Goal: Ask a question

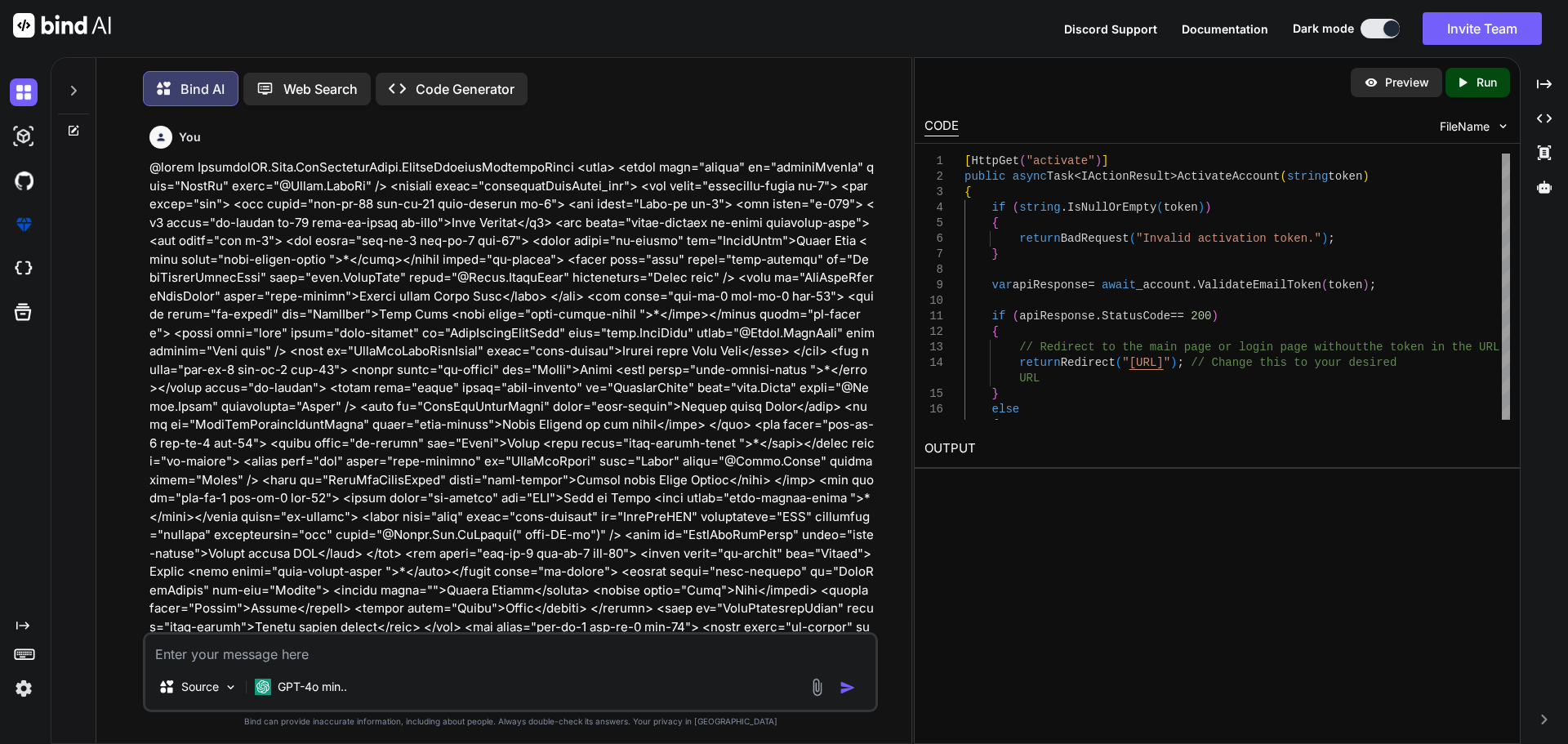
click at [243, 644] on textarea at bounding box center [511, 649] width 730 height 30
paste textarea "[HttpPost("EmailChecked")] public async Task<IActionResult> EmailActivateAccoun…"
type textarea "[HttpPost("EmailChecked")] public async Task<IActionResult> EmailActivateAccoun…"
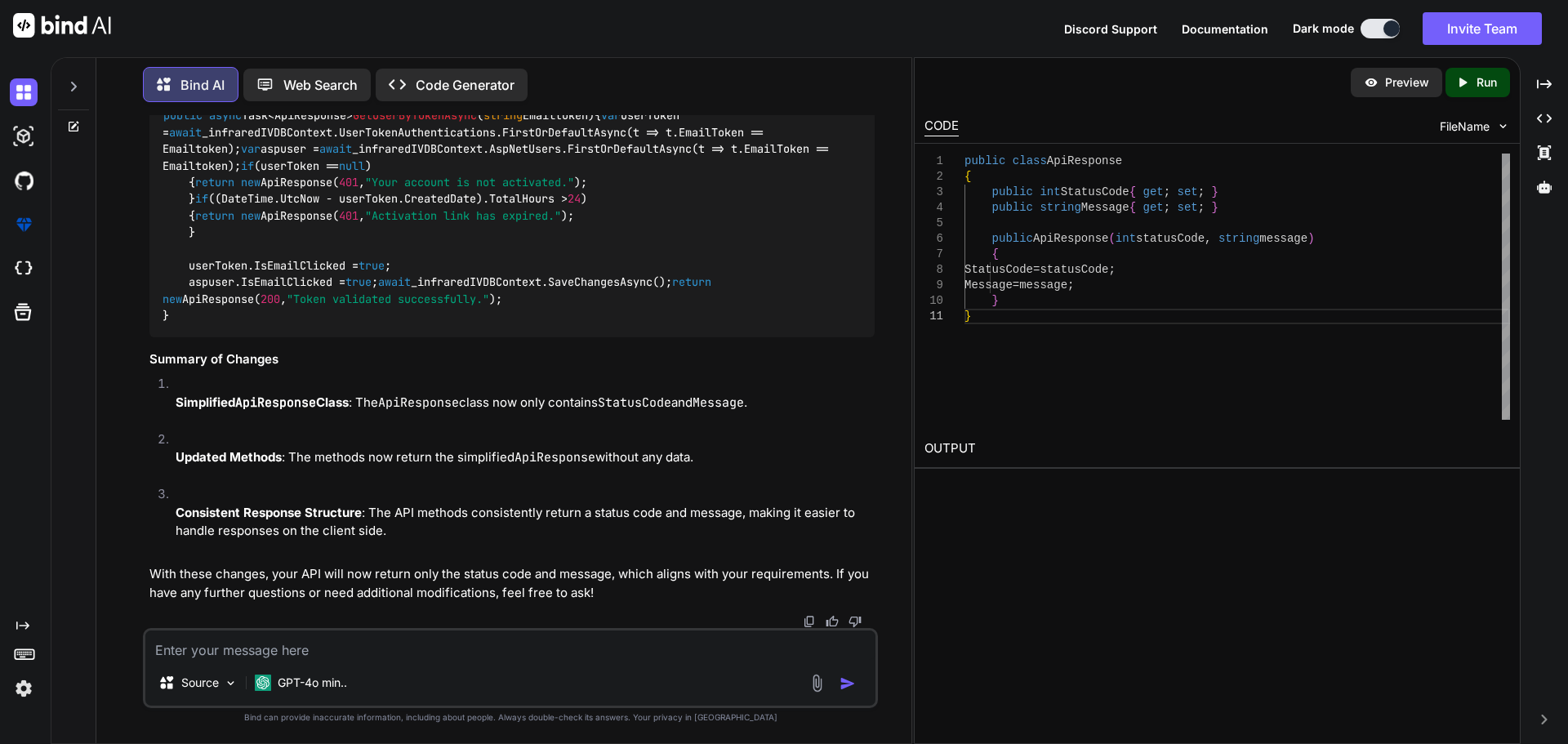
scroll to position [38396, 0]
drag, startPoint x: 164, startPoint y: 259, endPoint x: 183, endPoint y: 304, distance: 48.8
copy code "public async Task<ApiResponse> ValidateEmailTokenAndGetUserAsync ( string Email…"
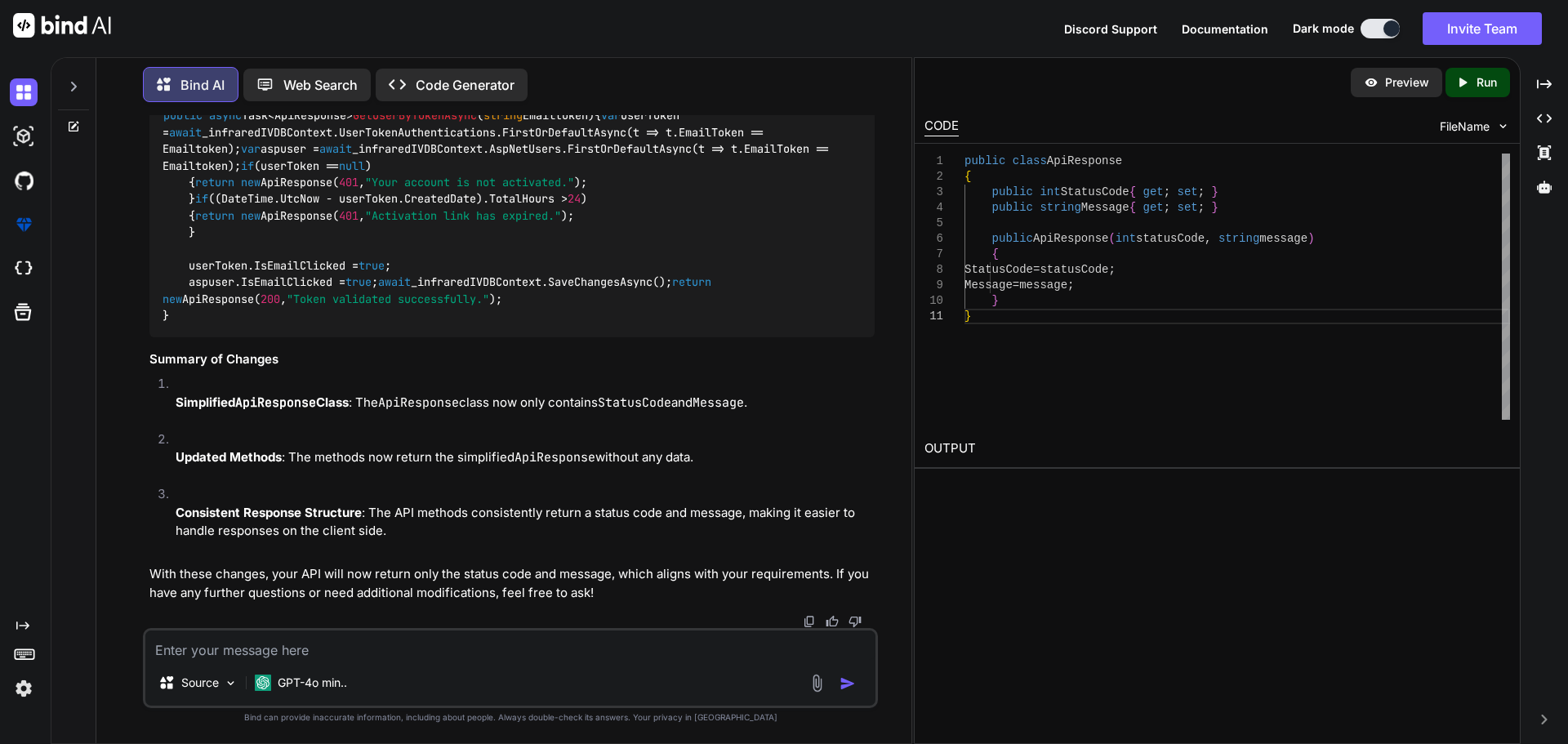
click at [270, 636] on textarea at bounding box center [511, 645] width 730 height 30
paste textarea "So when using public async Task<ApiResponses> ValidateEmailTokenAndGetUserAsync…"
type textarea "So when using public async Task<ApiResponses> ValidateEmailTokenAndGetUserAsync…"
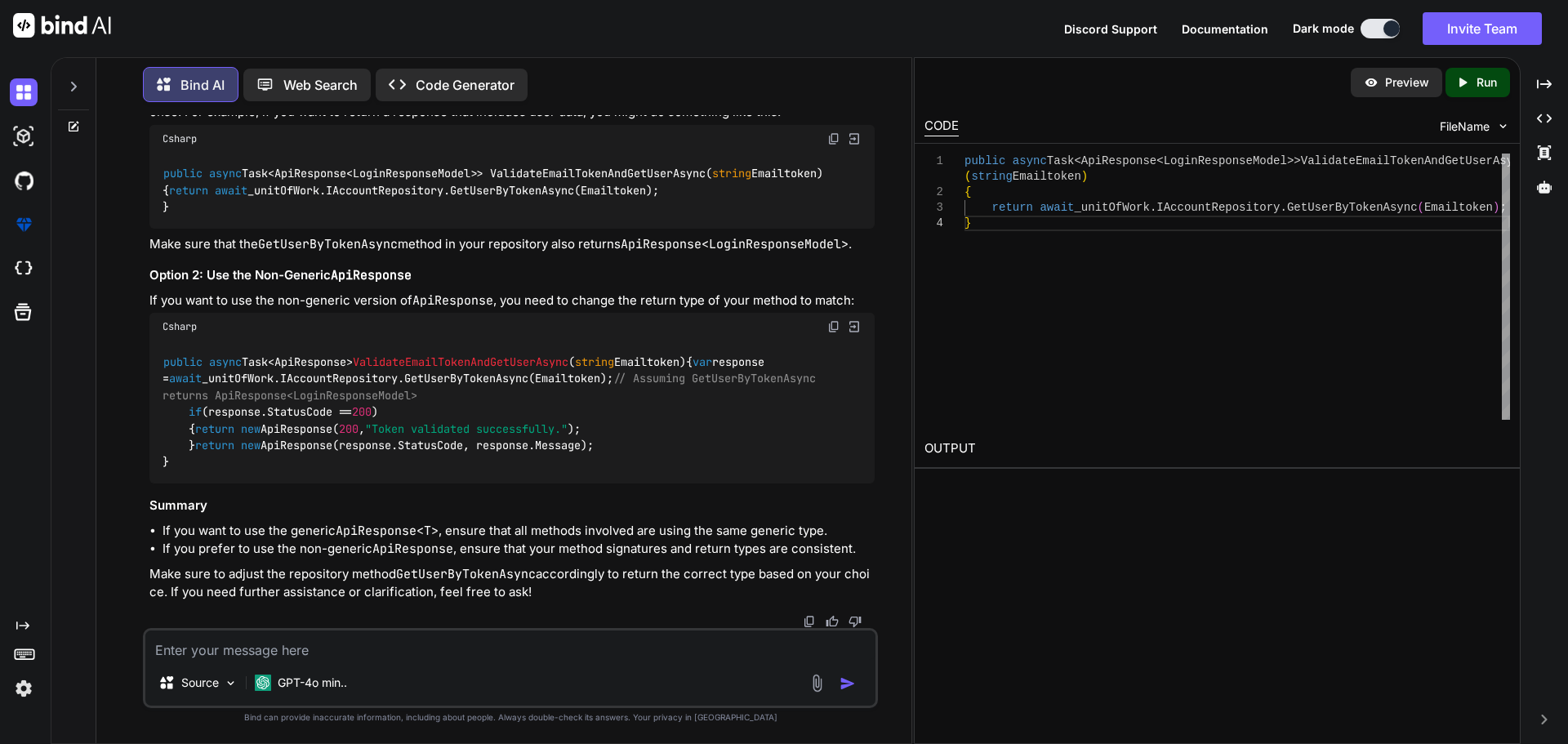
scroll to position [37789, 0]
drag, startPoint x: 190, startPoint y: 268, endPoint x: 478, endPoint y: 293, distance: 289.1
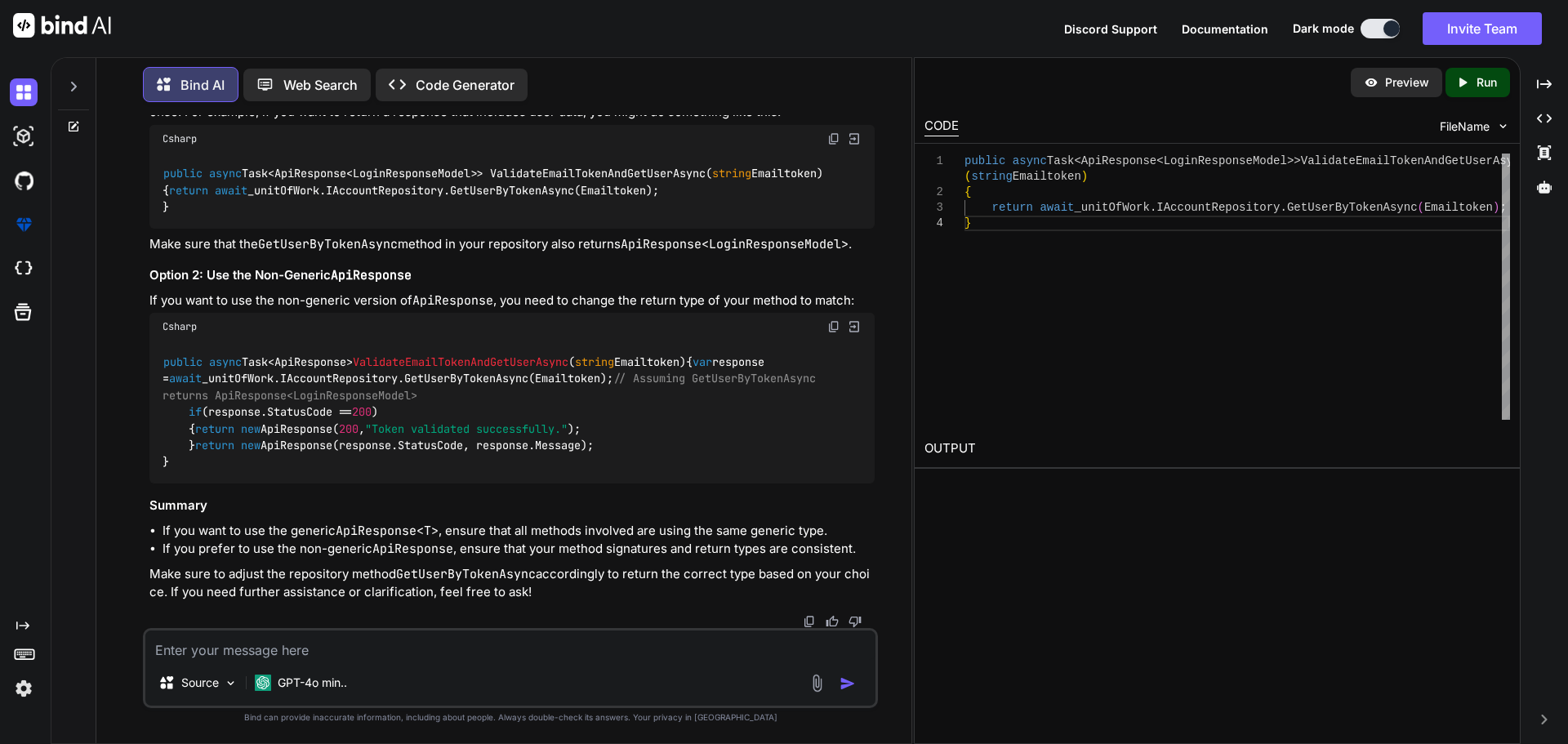
copy code "public int StatusCode { get ; set ; } public string Message { get ; set ; }"
drag, startPoint x: 186, startPoint y: 320, endPoint x: 218, endPoint y: 384, distance: 71.6
copy code "public ApiResponse ( int statusCode, string message ) { StatusCode = statusCode…"
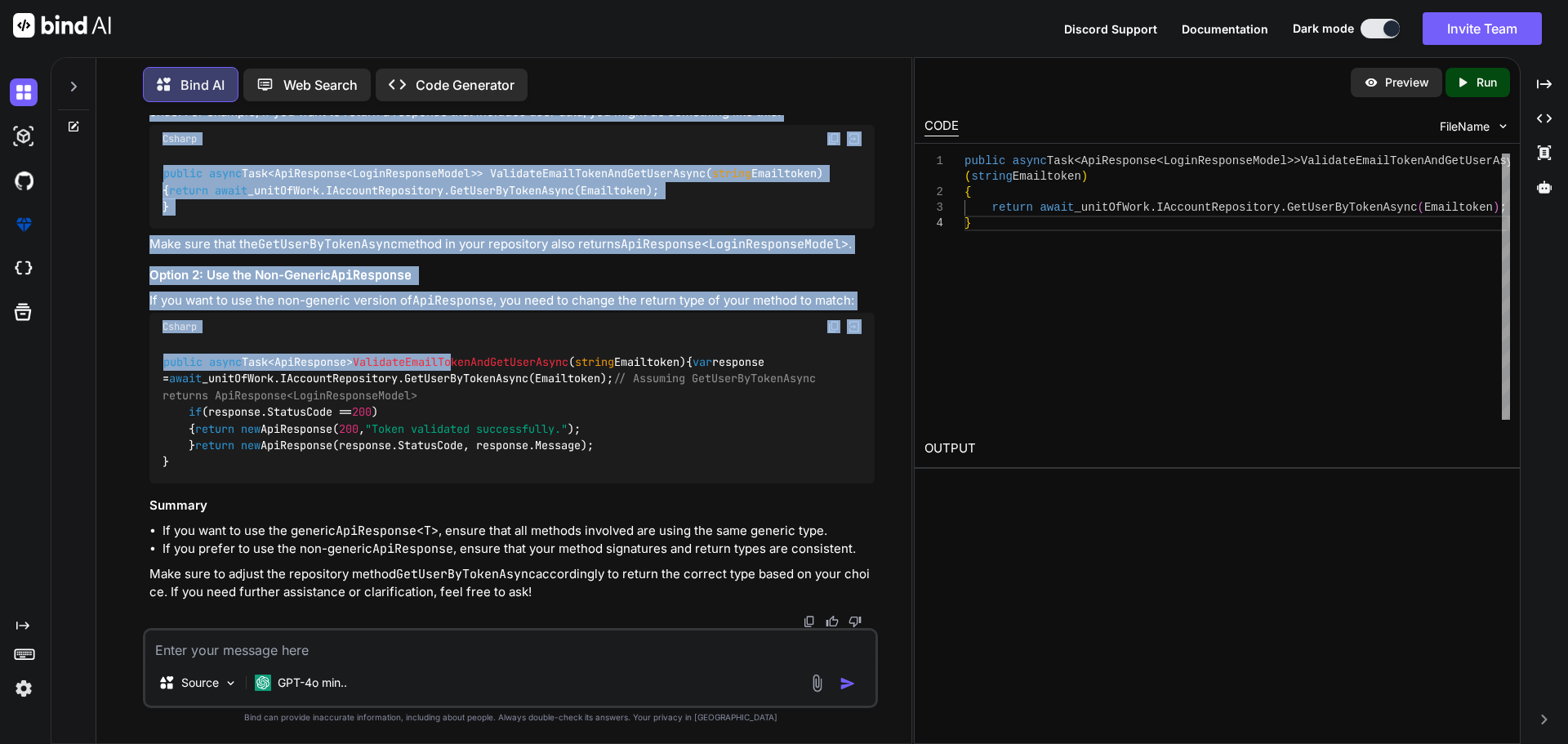
drag, startPoint x: 188, startPoint y: 347, endPoint x: 469, endPoint y: 335, distance: 281.3
click at [469, 335] on div "You Bind AI Certainly! Below is the Nurse Edit HTML modified to match the struc…" at bounding box center [513, 372] width 732 height 513
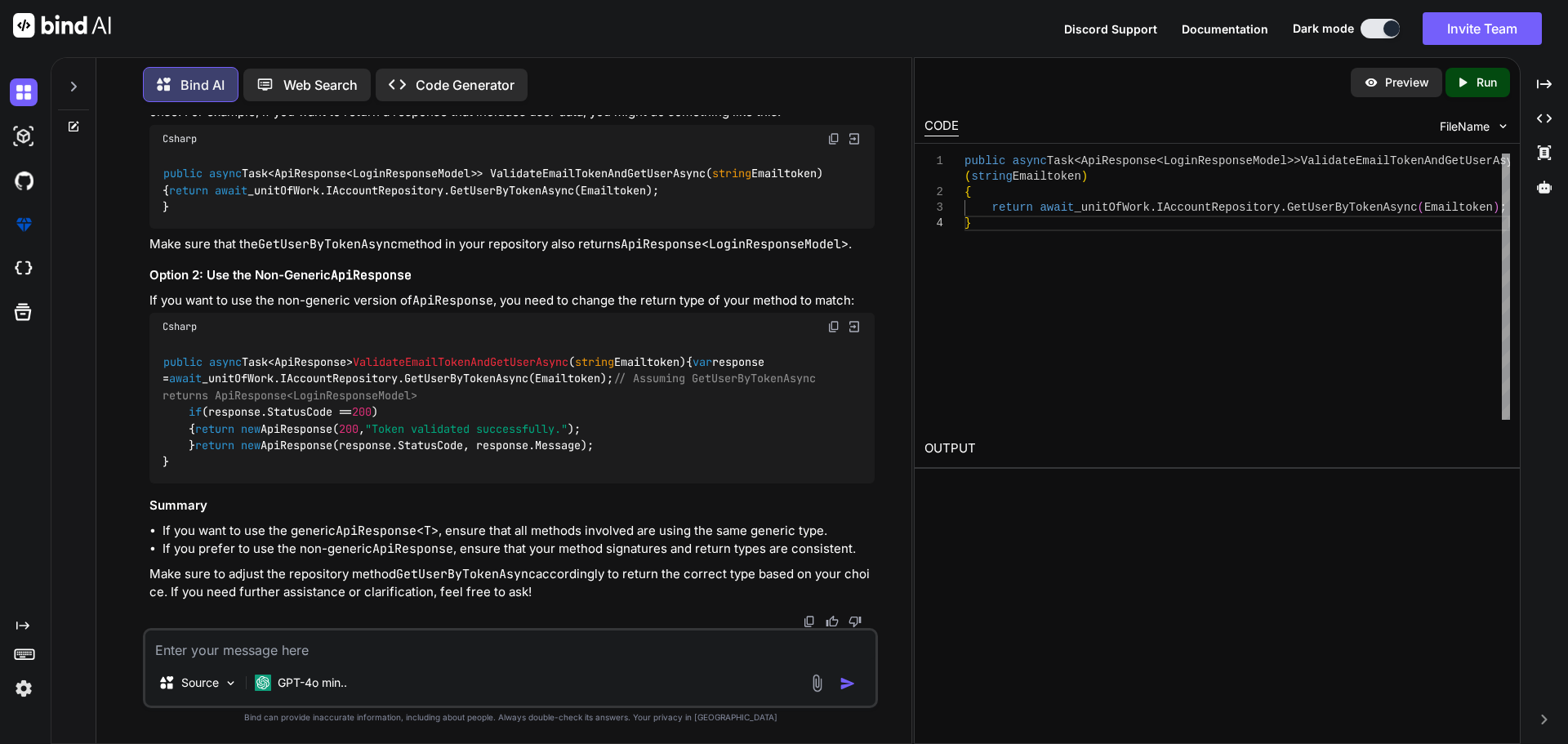
drag, startPoint x: 190, startPoint y: 194, endPoint x: 619, endPoint y: 506, distance: 530.5
copy code "var userToken = await _infraredIVDBContext.UserTokenAuthentications.FirstOrDefa…"
drag, startPoint x: 182, startPoint y: 305, endPoint x: 186, endPoint y: 416, distance: 111.1
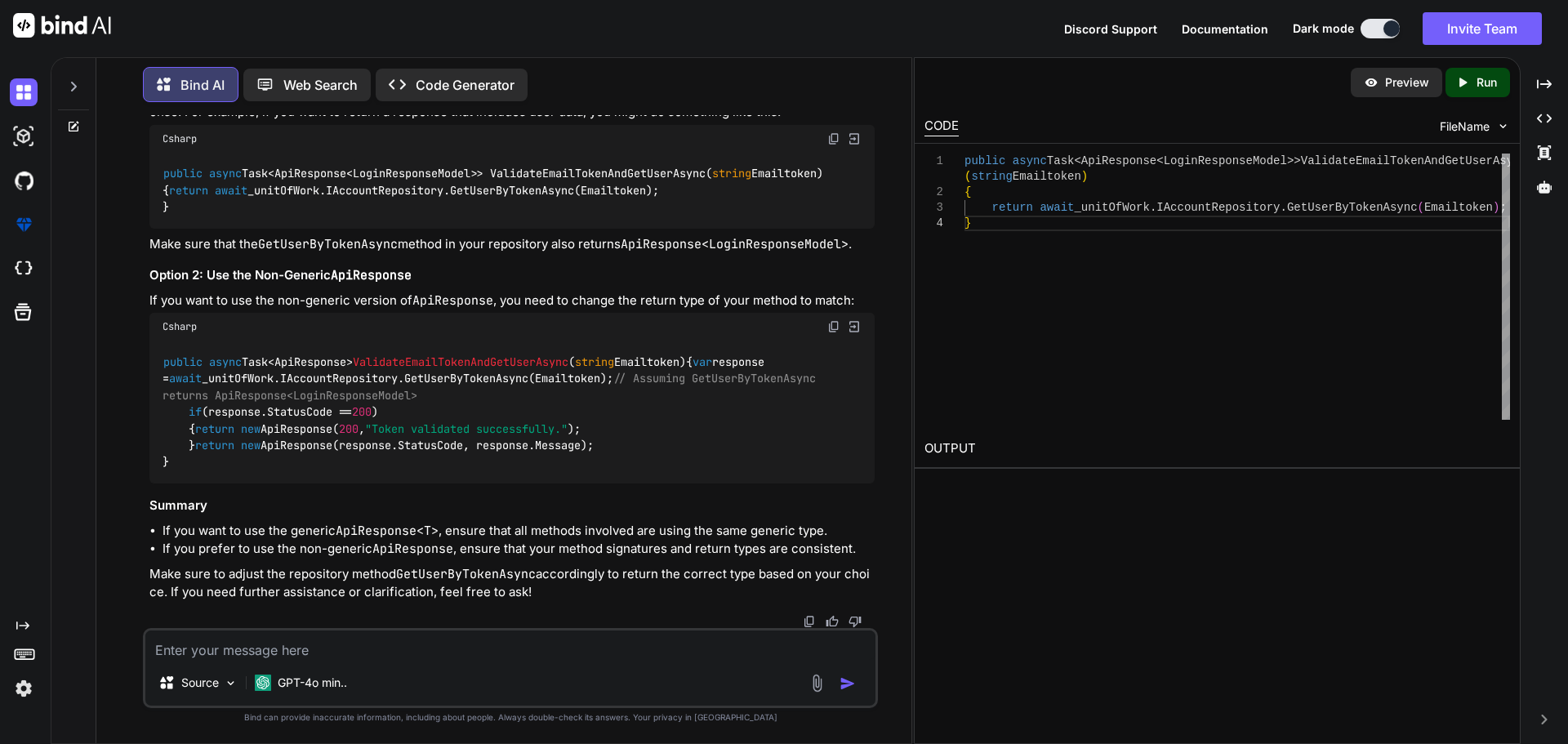
drag, startPoint x: 195, startPoint y: 283, endPoint x: 405, endPoint y: 405, distance: 242.9
copy code "var apiResponse = await _accountService.ValidateEmailTokenAndGetUserAsync(Email…"
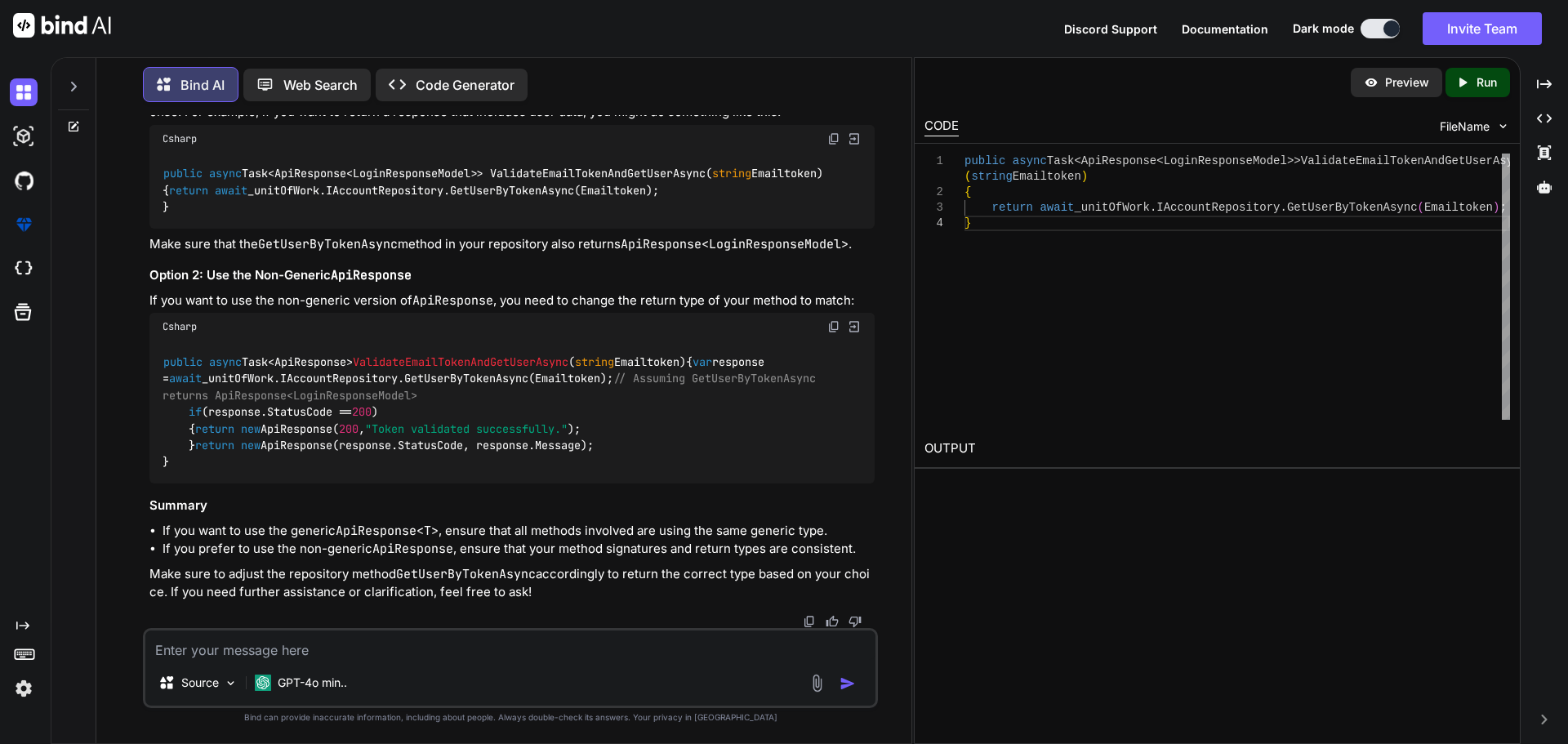
scroll to position [39802, 0]
click at [204, 644] on textarea at bounding box center [511, 645] width 730 height 30
paste textarea "[HttpPost("EmailChecked")] public async Task<IActionResult> EmailActivateAccoun…"
type textarea "[HttpPost("EmailChecked")] public async Task<IActionResult> EmailActivateAccoun…"
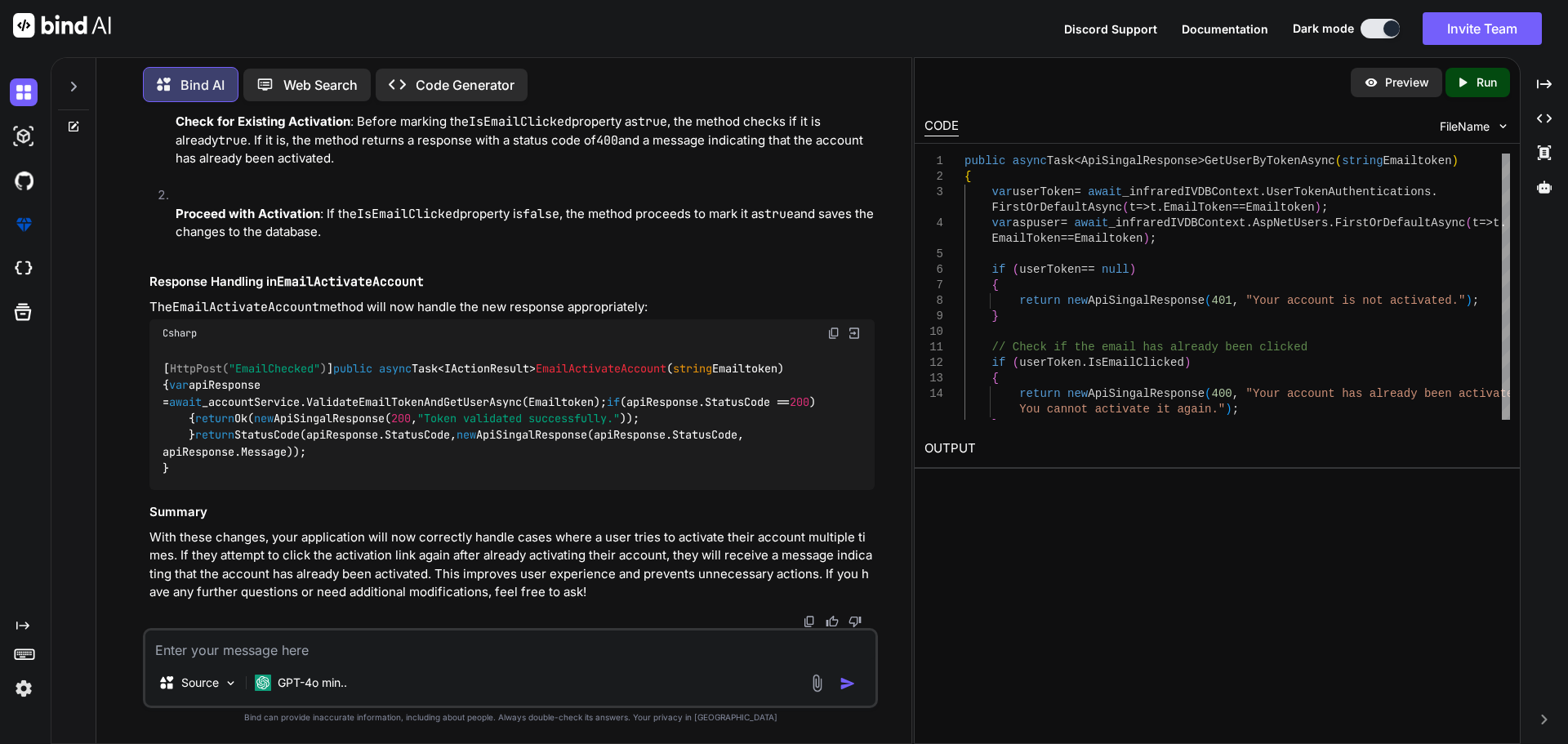
scroll to position [40848, 0]
drag, startPoint x: 182, startPoint y: 304, endPoint x: 226, endPoint y: 387, distance: 93.9
copy code "if (userToken.IsEmailClicked) { return new ApiSingalResponse( 400 , "Your accou…"
click at [289, 639] on textarea at bounding box center [511, 645] width 730 height 30
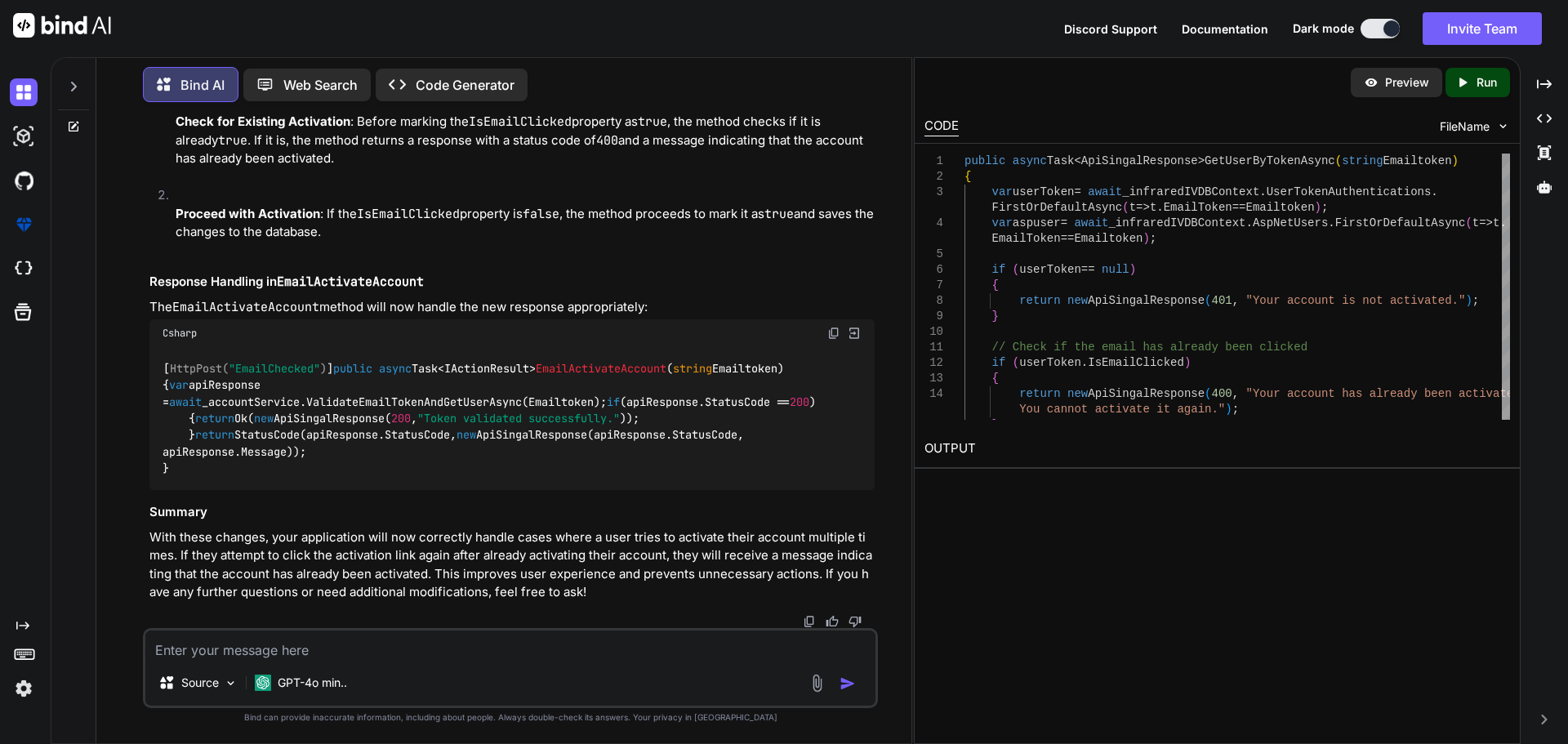
paste textarea "[HttpPost("EmailChecked")] public async Task<IActionResult> EmailActivateAccoun…"
type textarea "[HttpPost("EmailChecked")] public async Task<IActionResult> EmailActivateAccoun…"
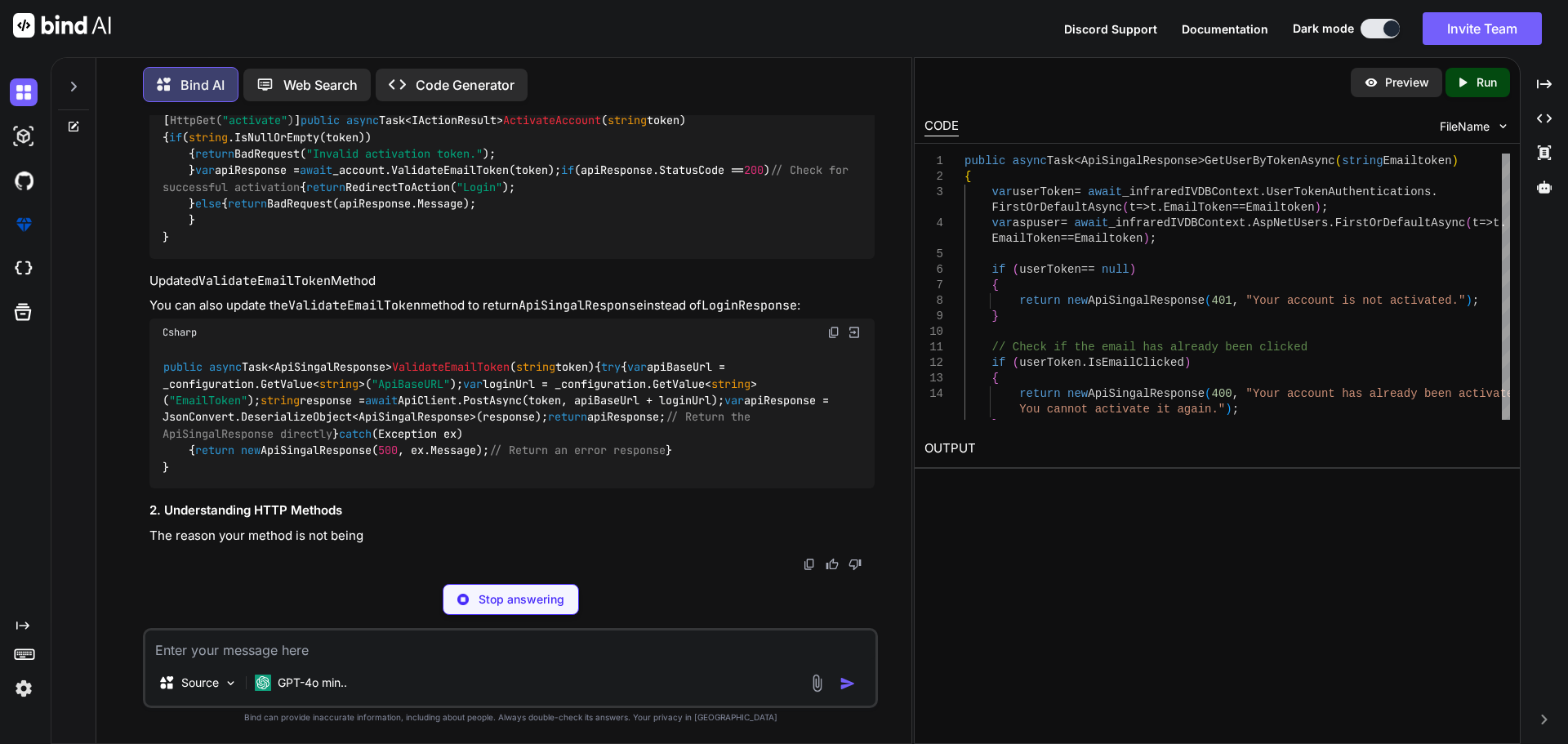
scroll to position [42766, 0]
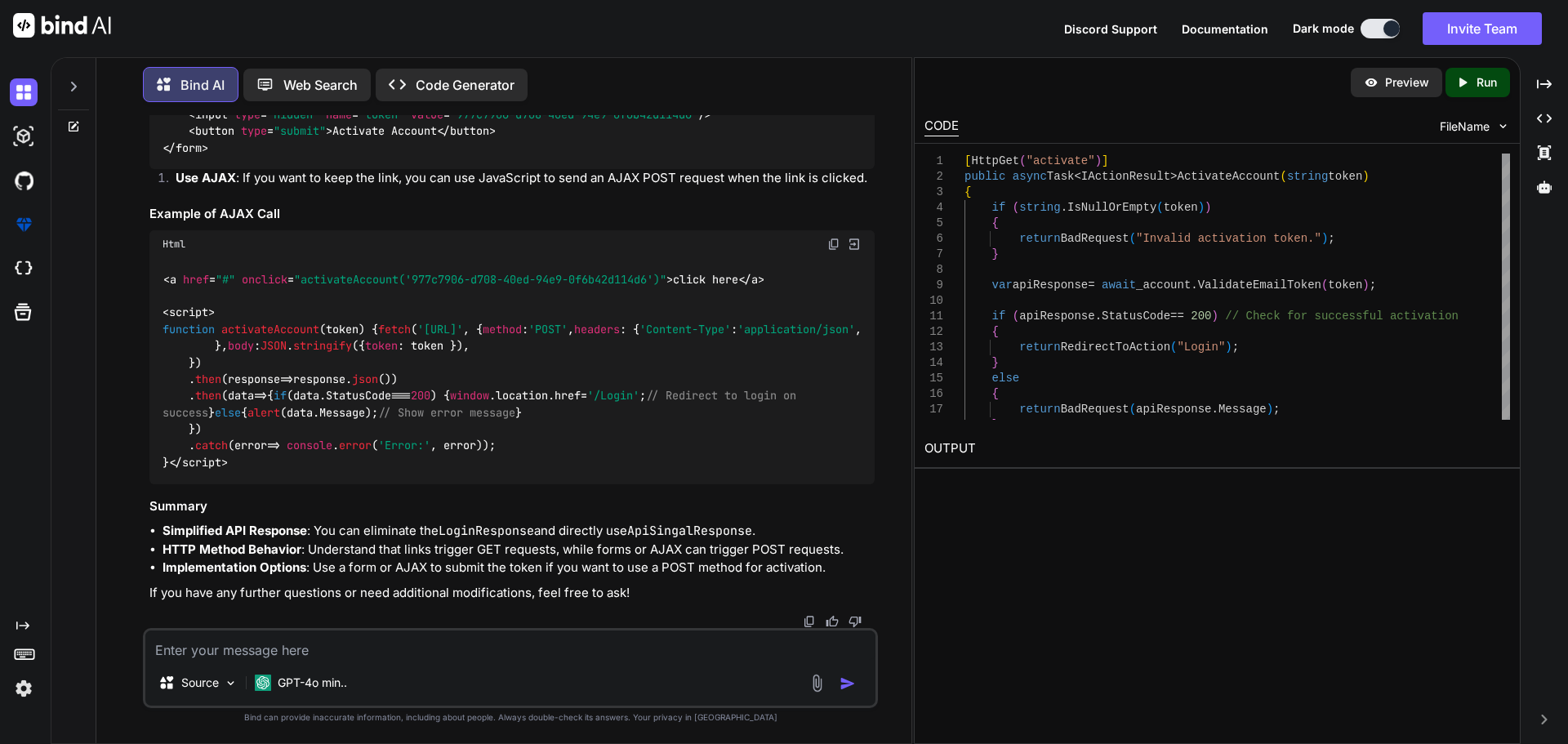
scroll to position [43011, 0]
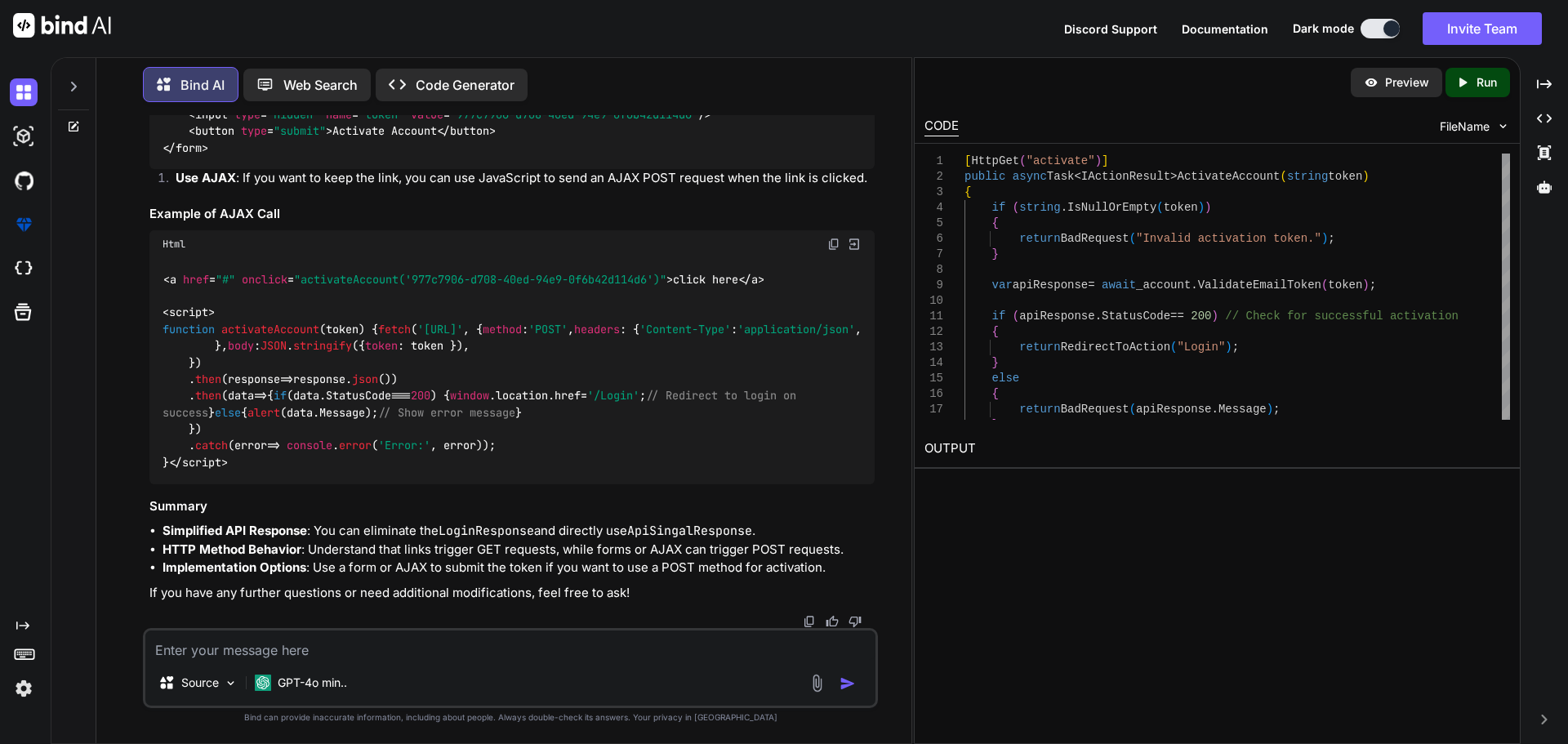
click at [224, 642] on textarea at bounding box center [511, 645] width 730 height 30
click at [271, 651] on textarea "but we are sending email from api" at bounding box center [511, 645] width 730 height 30
click at [220, 649] on textarea "but we are sending email from api" at bounding box center [511, 645] width 730 height 30
paste textarea "EmailBody = $"Dear {doctorDto.FirstName},<br><br>Thank you for completing the f…"
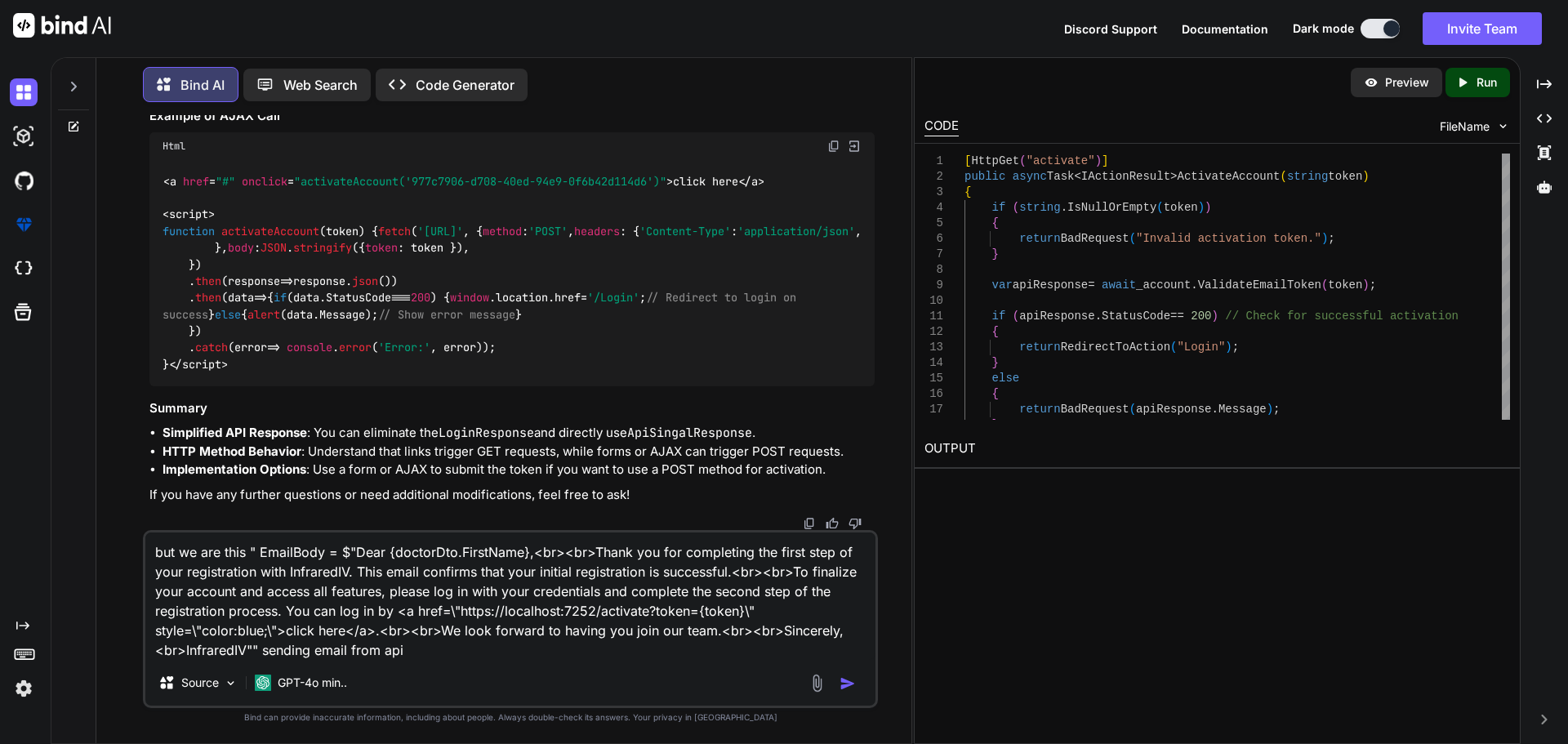
click at [424, 648] on textarea "but we are this " EmailBody = $"Dear {doctorDto.FirstName},<br><br>Thank you fo…" at bounding box center [511, 596] width 730 height 127
click at [260, 647] on textarea "but we are this " EmailBody = $"Dear {doctorDto.FirstName},<br><br>Thank you fo…" at bounding box center [511, 596] width 730 height 127
click at [220, 555] on textarea "but we are this " EmailBody = $"Dear {doctorDto.FirstName},<br><br>Thank you fo…" at bounding box center [511, 596] width 730 height 127
click at [325, 650] on textarea "but we are sending this " EmailBody = $"Dear {doctorDto.FirstName},<br><br>Than…" at bounding box center [511, 596] width 730 height 127
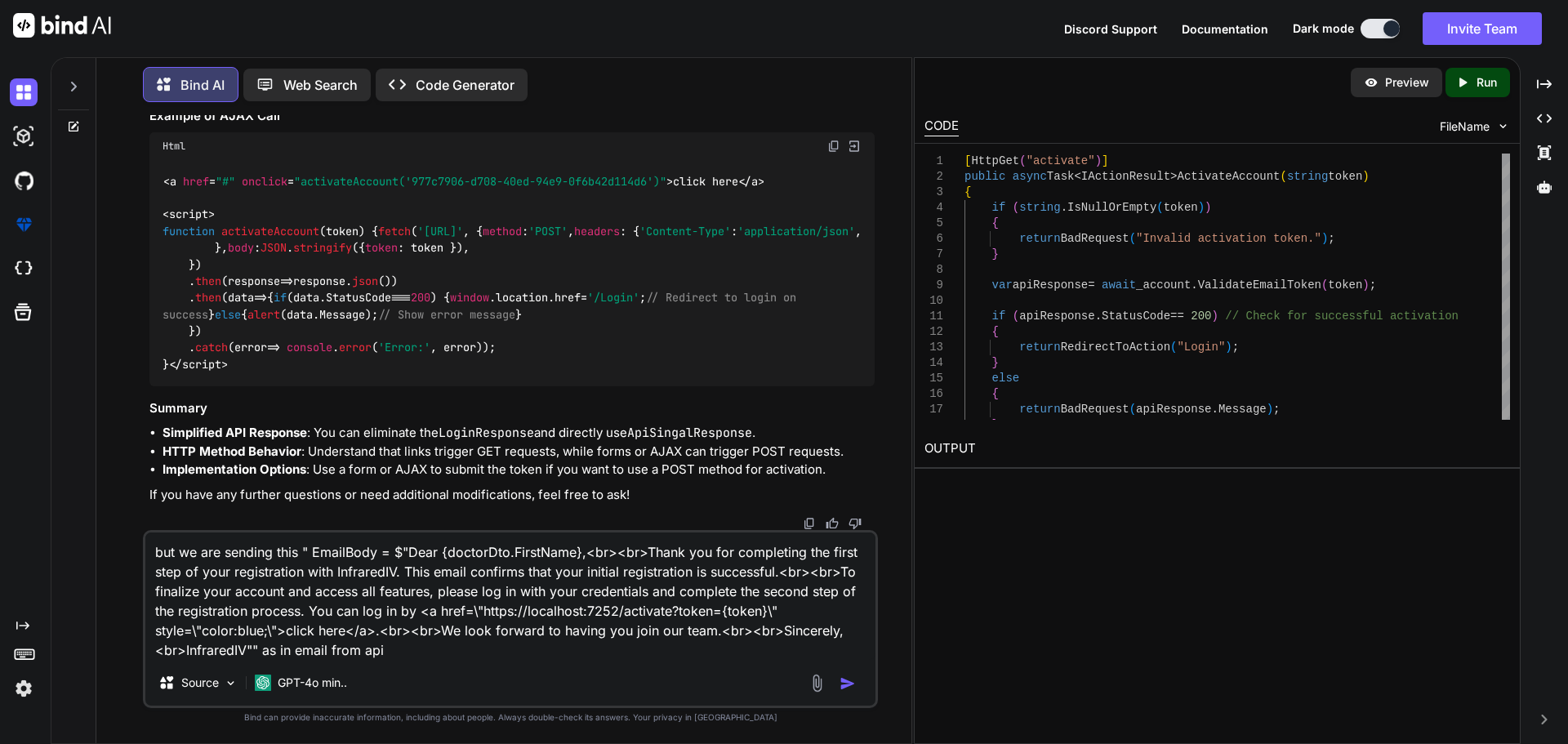
click at [377, 654] on textarea "but we are sending this " EmailBody = $"Dear {doctorDto.FirstName},<br><br>Than…" at bounding box center [511, 596] width 730 height 127
drag, startPoint x: 377, startPoint y: 654, endPoint x: 383, endPoint y: 660, distance: 8.5
click at [379, 654] on textarea "but we are sending this " EmailBody = $"Dear {doctorDto.FirstName},<br><br>Than…" at bounding box center [511, 596] width 730 height 127
drag, startPoint x: 505, startPoint y: 235, endPoint x: 422, endPoint y: 234, distance: 83.0
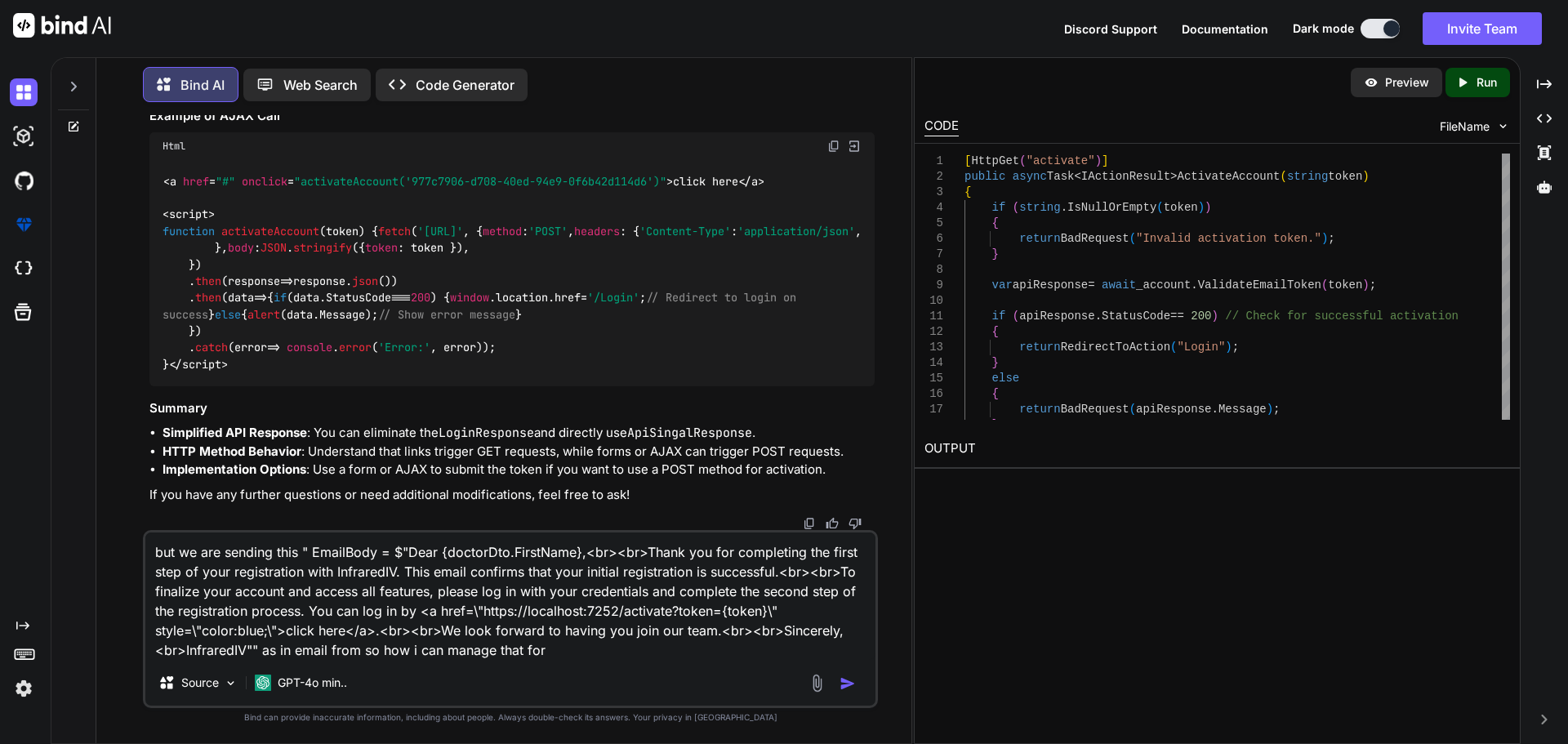
copy p "POST request,"
click at [551, 648] on textarea "but we are sending this " EmailBody = $"Dear {doctorDto.FirstName},<br><br>Than…" at bounding box center [511, 596] width 730 height 127
paste textarea "POST request,"
click at [360, 650] on textarea "but we are sending this " EmailBody = $"Dear {doctorDto.FirstName},<br><br>Than…" at bounding box center [511, 596] width 730 height 127
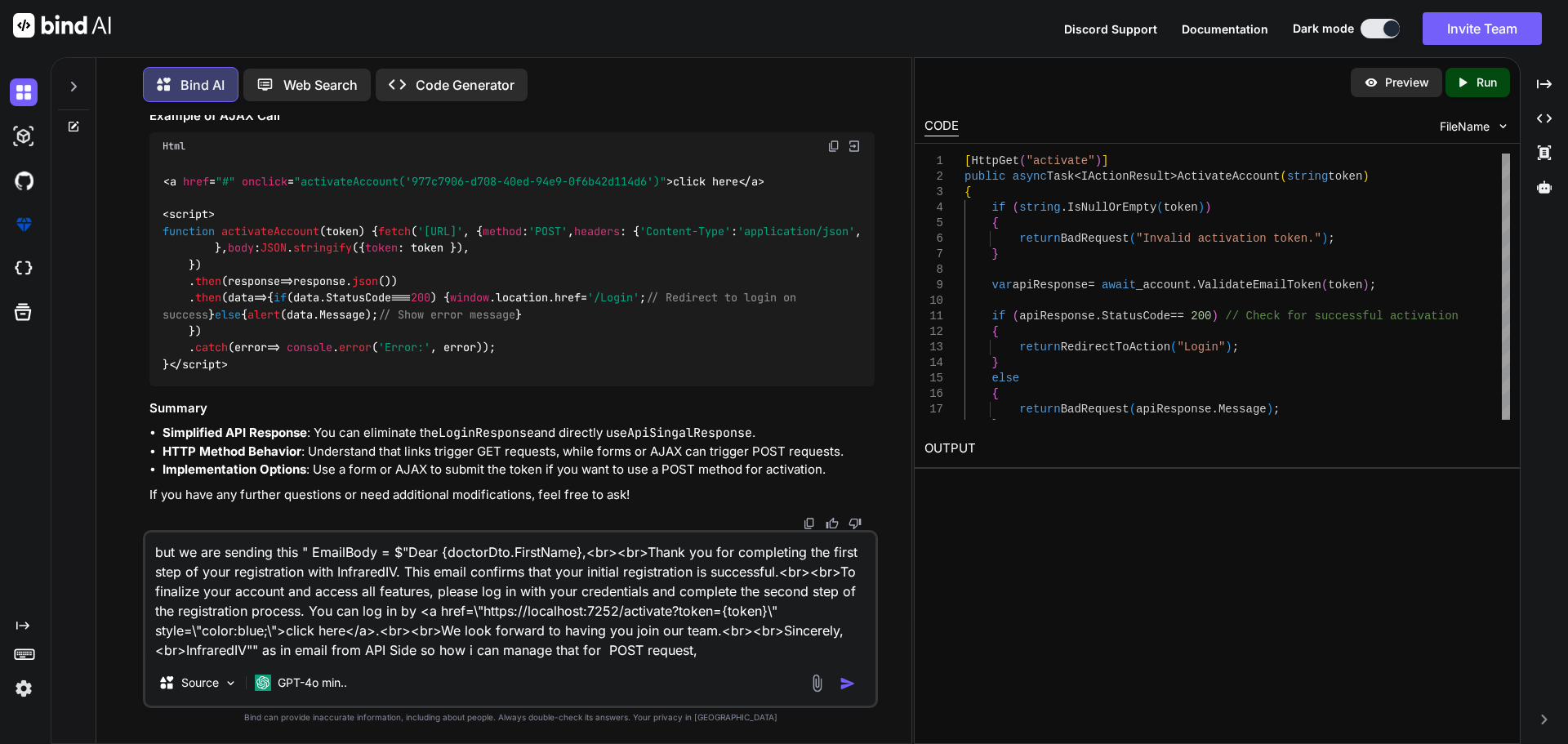
click at [351, 651] on textarea "but we are sending this " EmailBody = $"Dear {doctorDto.FirstName},<br><br>Than…" at bounding box center [511, 596] width 730 height 127
type textarea "but we are sending this " EmailBody = $"Dear {doctorDto.FirstName},<br><br>Than…"
click at [851, 684] on img "button" at bounding box center [848, 684] width 17 height 17
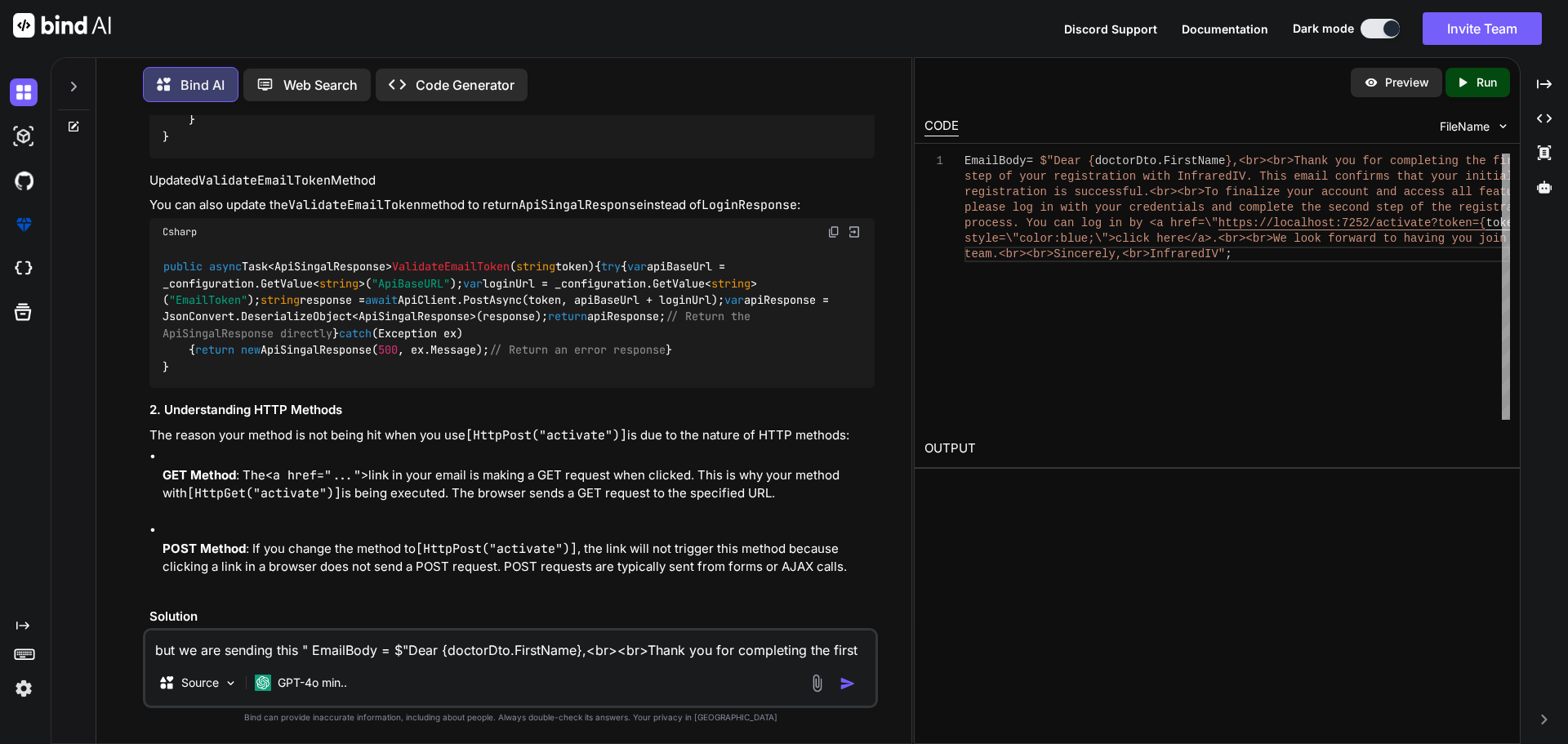
scroll to position [37685, 0]
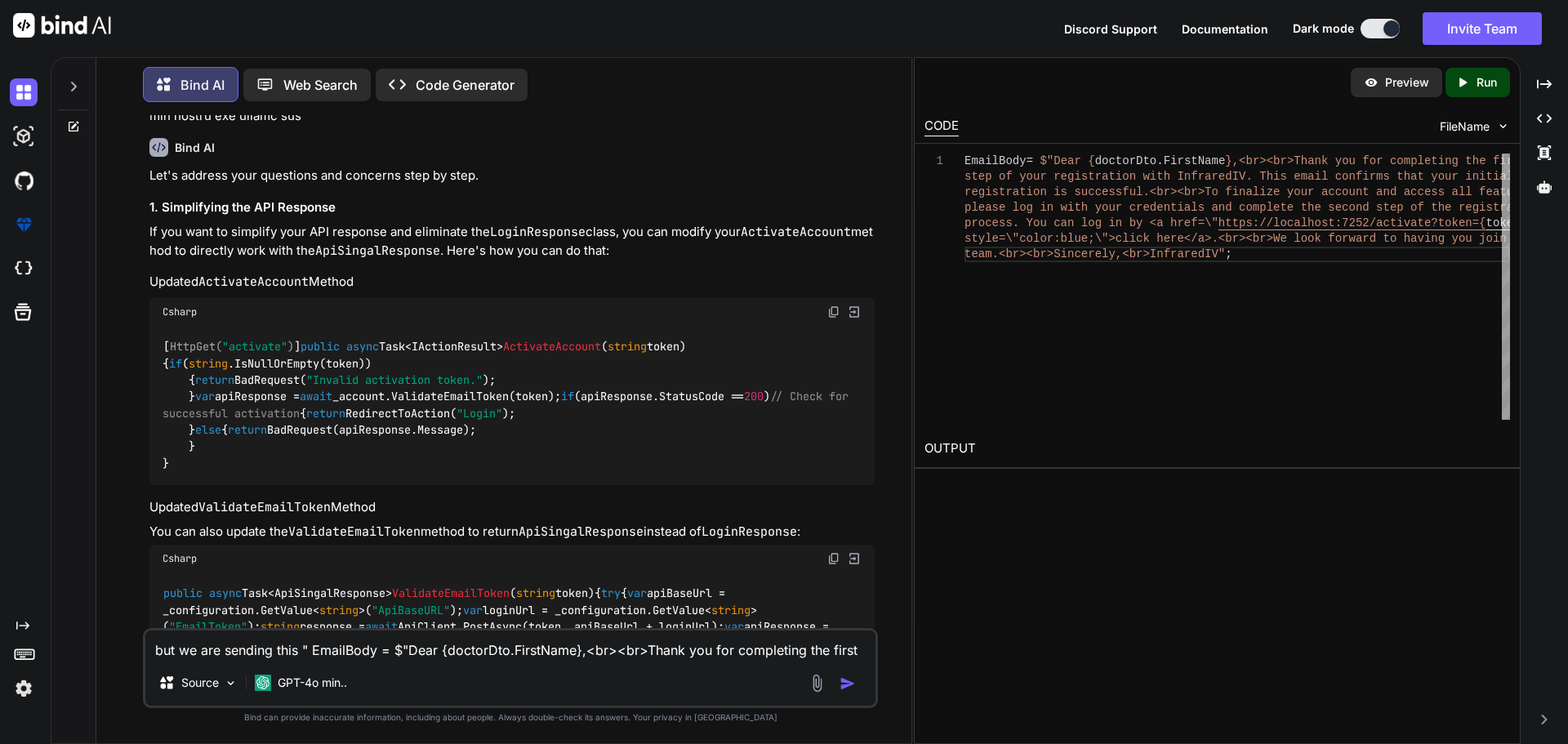
drag, startPoint x: 186, startPoint y: 378, endPoint x: 294, endPoint y: 490, distance: 155.6
copy code "public int StatusCode { get ; set ; } public string Message { get ; set ; } pub…"
